Goal: Information Seeking & Learning: Find specific fact

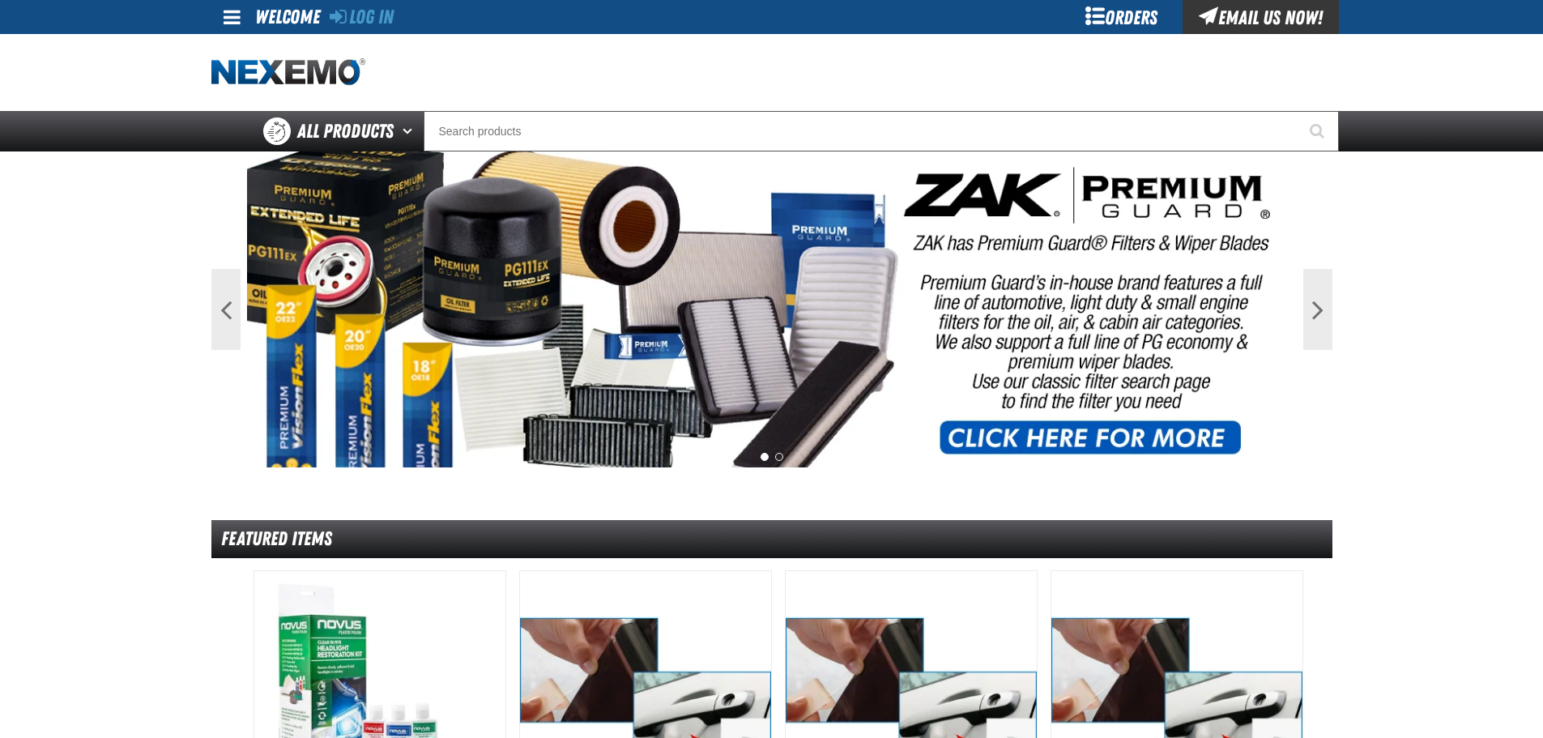
click at [1126, 31] on div "Orders" at bounding box center [1121, 17] width 121 height 34
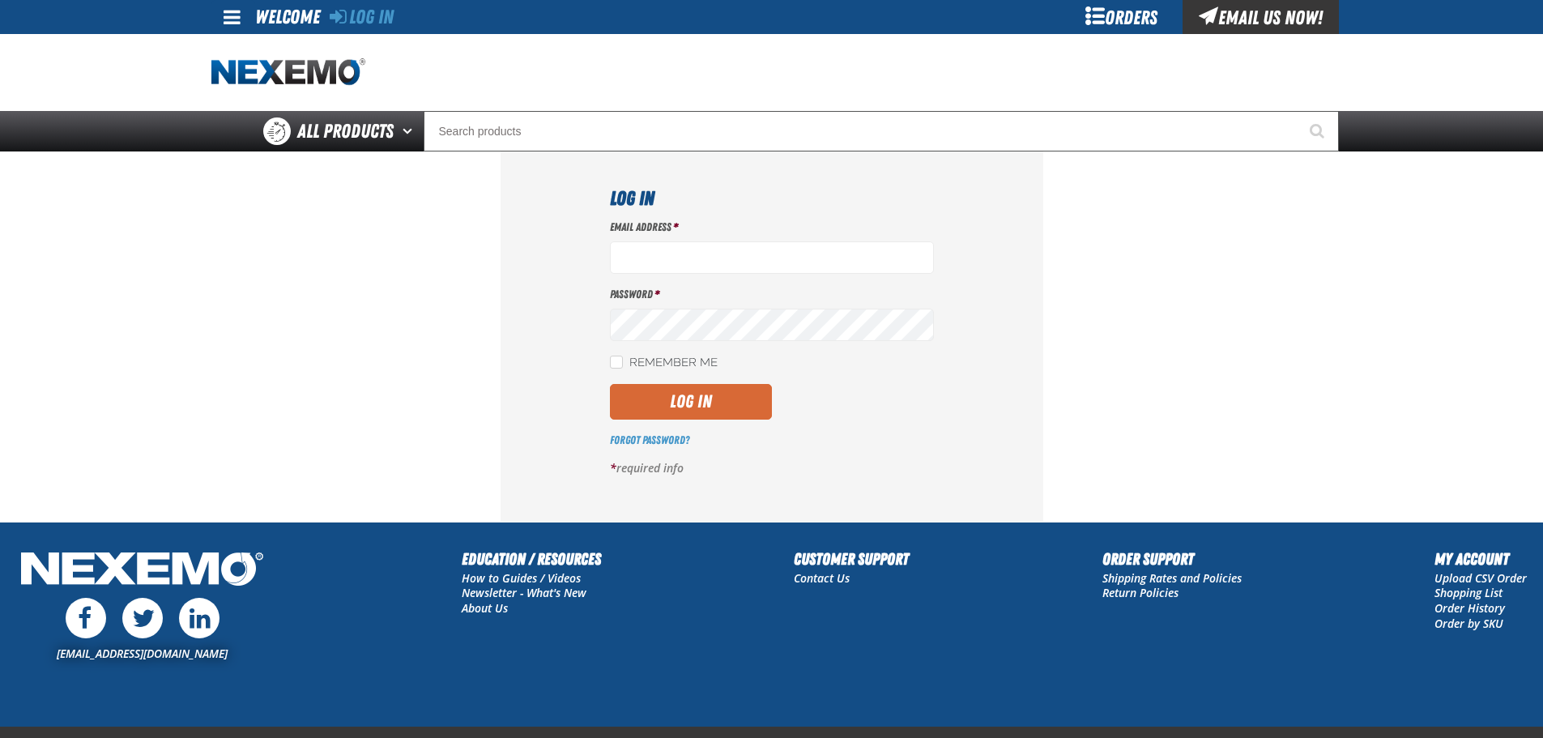
type input "aruff@vtaig.com"
click at [710, 403] on button "Log In" at bounding box center [691, 402] width 162 height 36
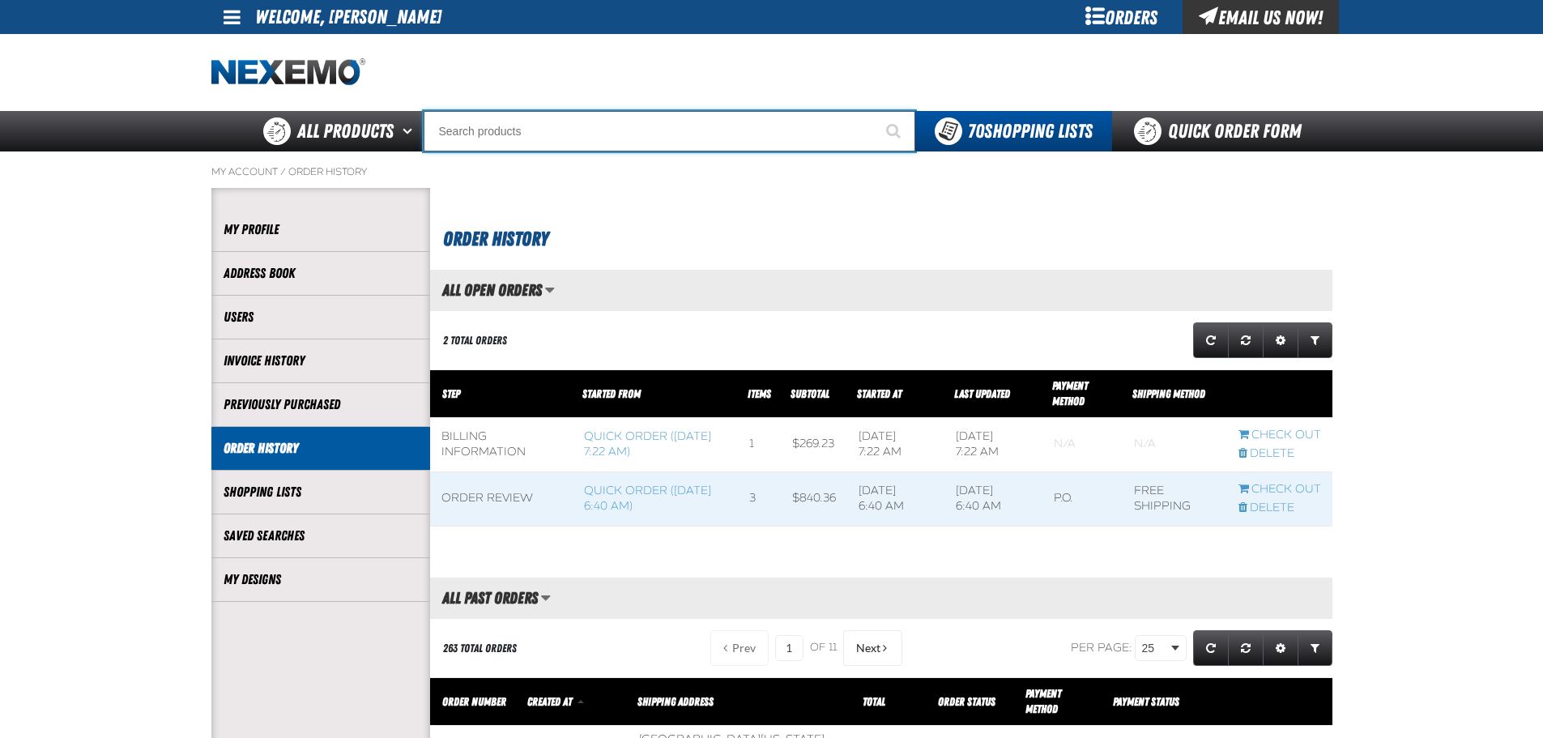
scroll to position [1, 1]
click at [537, 125] on input "Search" at bounding box center [670, 131] width 492 height 40
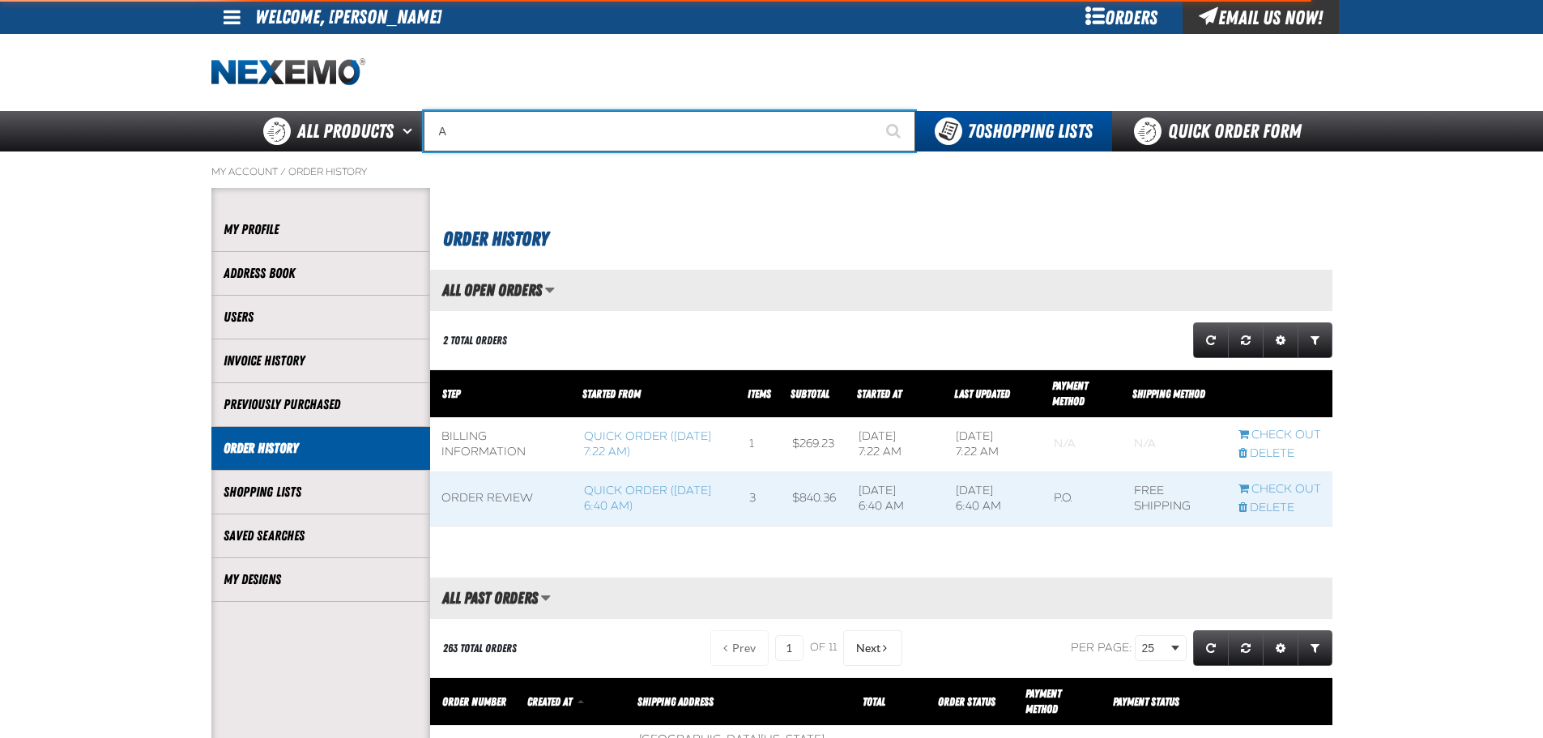
type input "AC"
type input "AC Power Booster - ZAK Products"
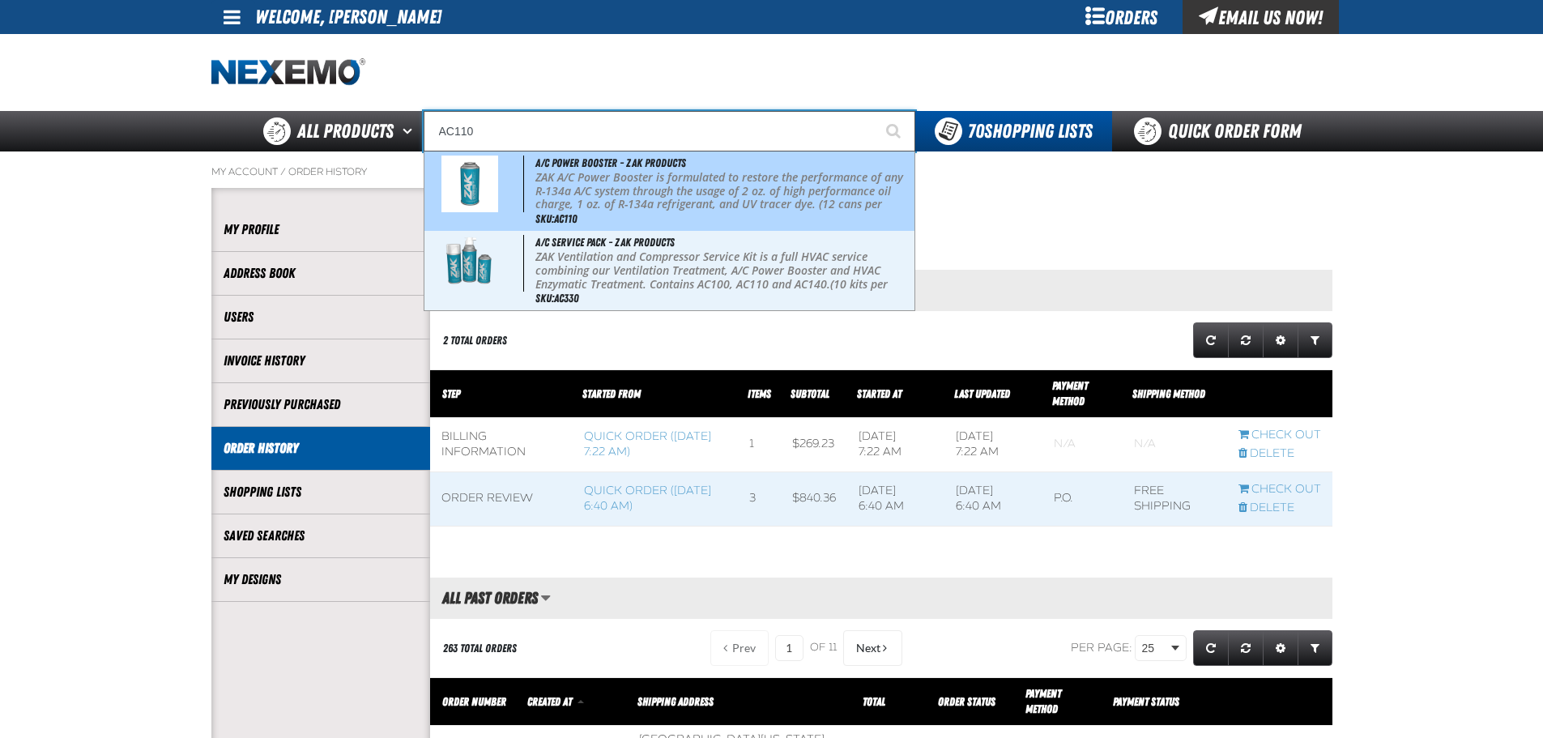
click at [781, 190] on p "ZAK A/C Power Booster is formulated to restore the performance of any R-134a A/…" at bounding box center [723, 198] width 376 height 54
type input "A/C Power Booster - ZAK Products"
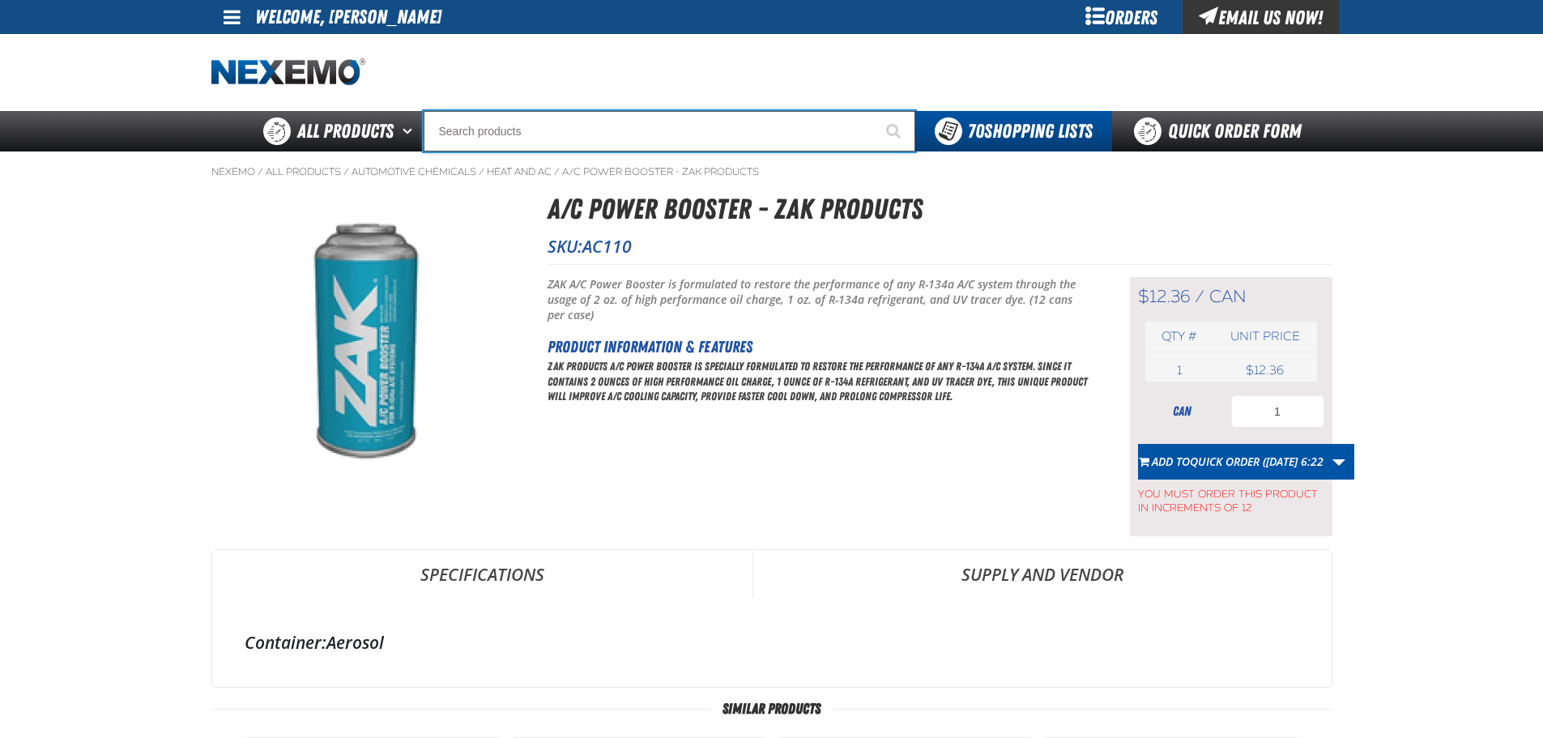
click at [573, 118] on input "Search" at bounding box center [670, 131] width 492 height 40
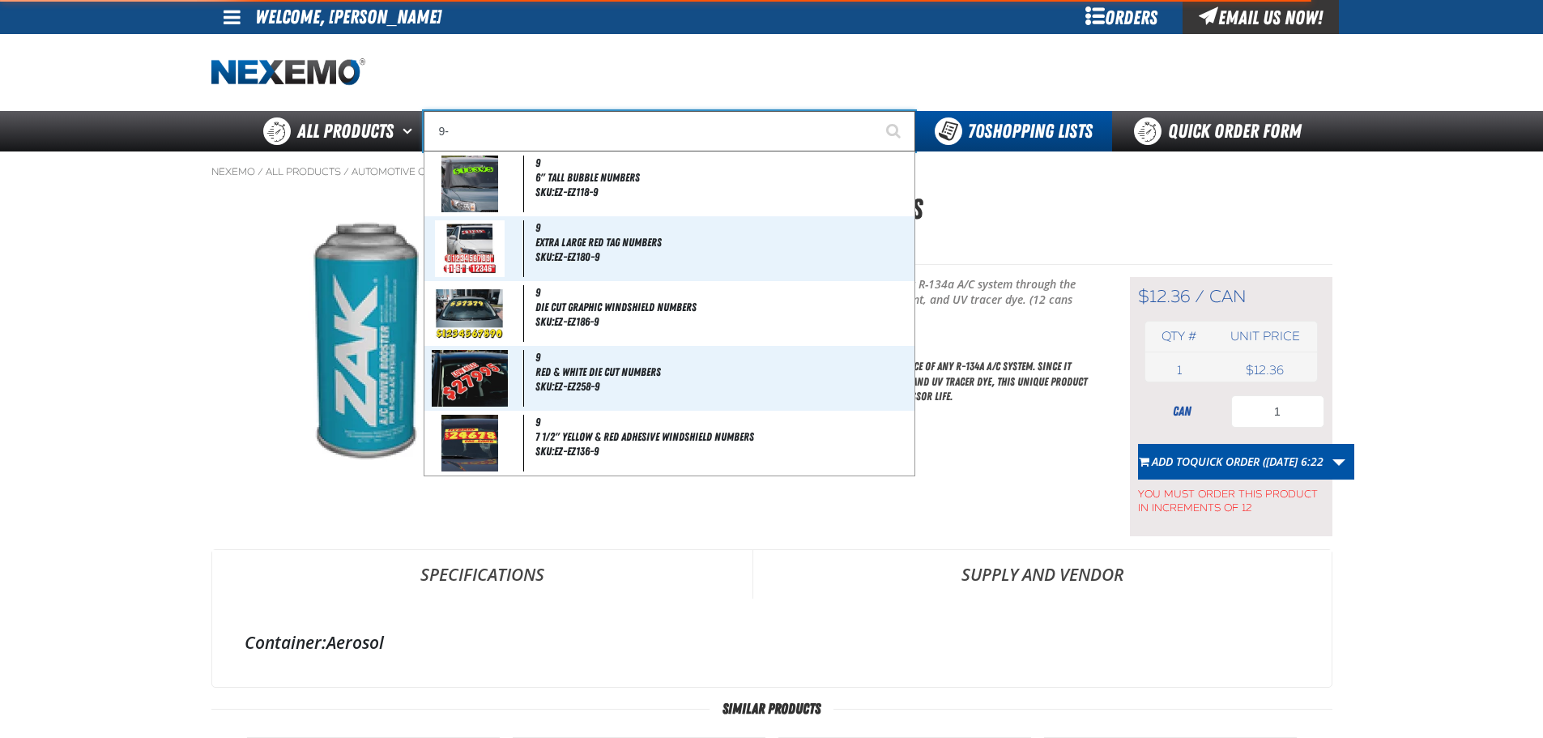
type input "9"
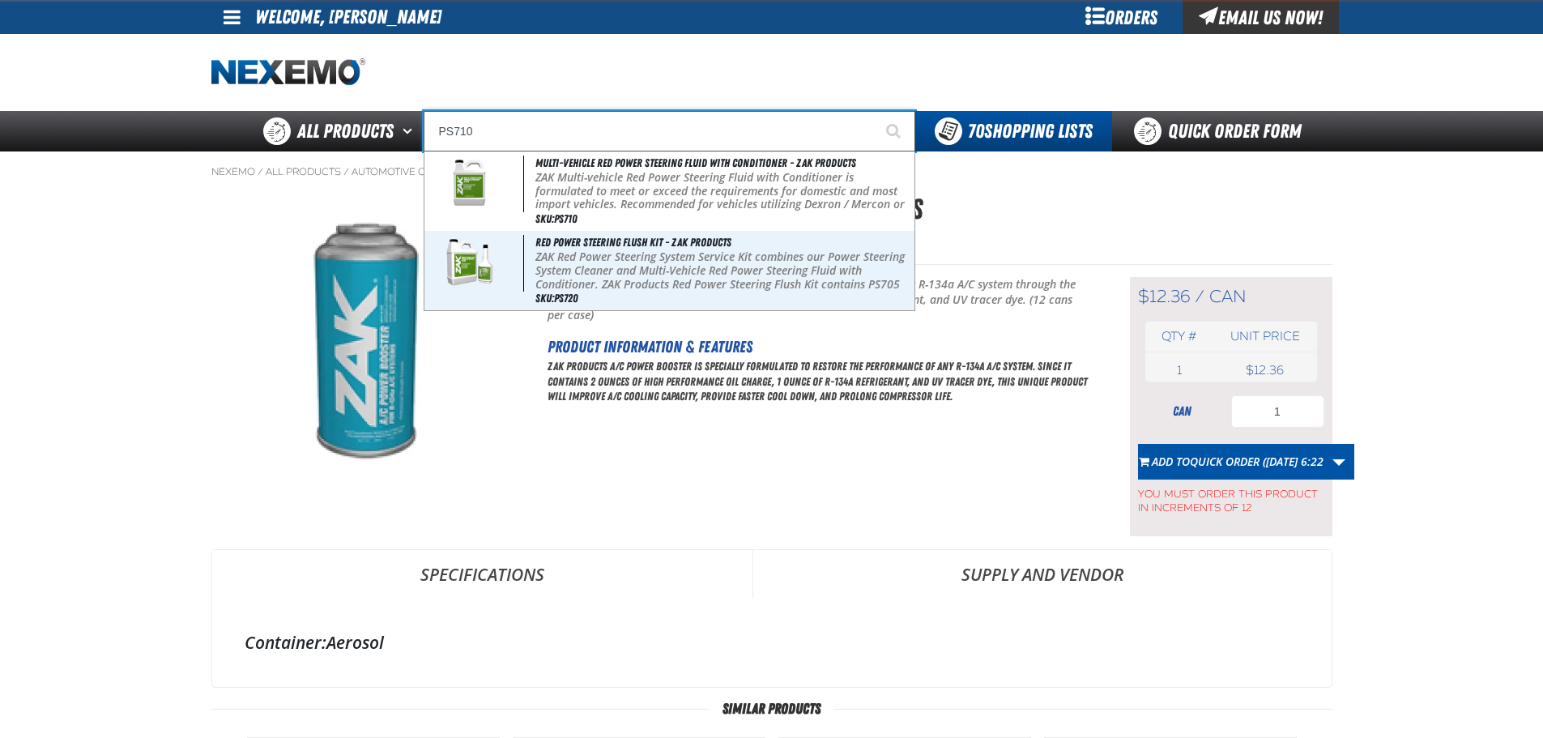
type input "PS710"
click at [875, 111] on button "Start Searching" at bounding box center [895, 131] width 40 height 40
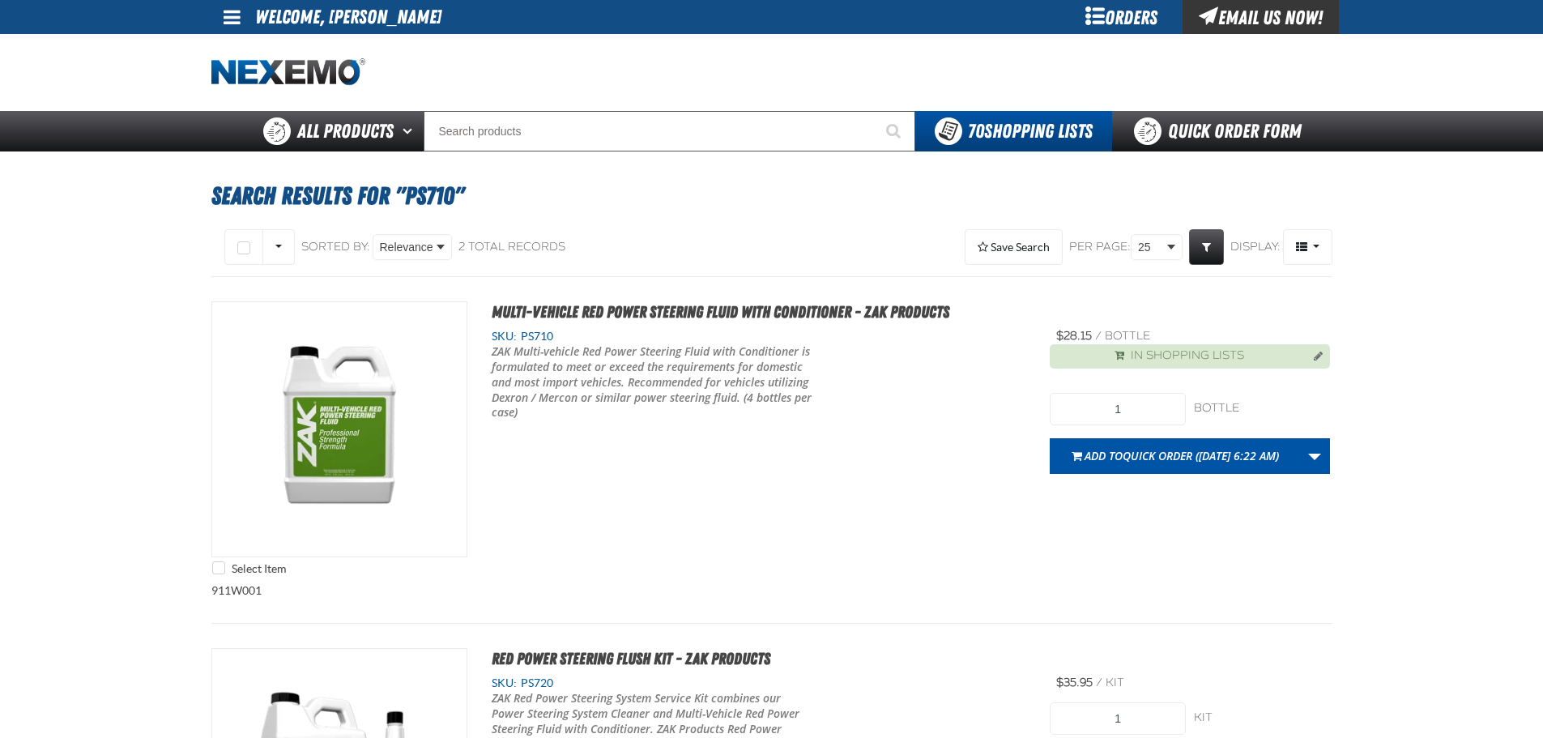
click at [522, 331] on span "PS710" at bounding box center [535, 336] width 36 height 13
click at [551, 321] on span "Multi-Vehicle Red Power Steering Fluid with Conditioner - ZAK Products" at bounding box center [721, 311] width 458 height 19
